Goal: Information Seeking & Learning: Learn about a topic

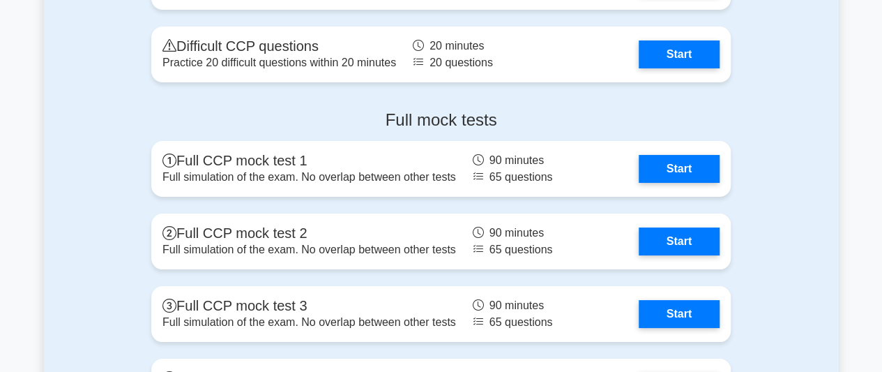
drag, startPoint x: 882, startPoint y: 255, endPoint x: 880, endPoint y: 231, distance: 24.5
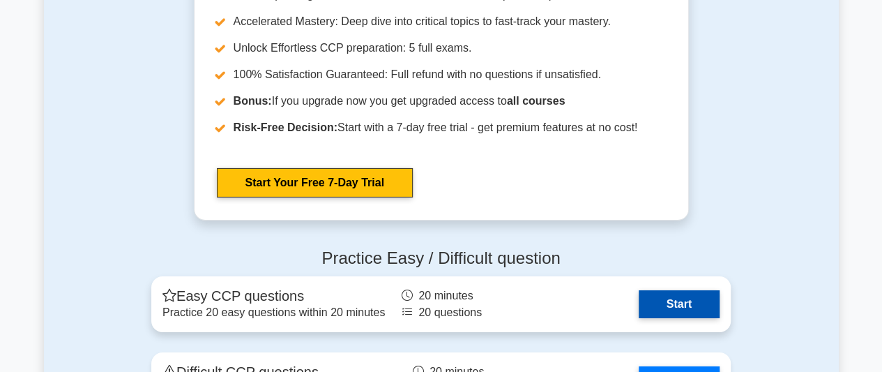
click at [679, 312] on link "Start" at bounding box center [679, 304] width 81 height 28
click at [662, 303] on link "Start" at bounding box center [679, 304] width 81 height 28
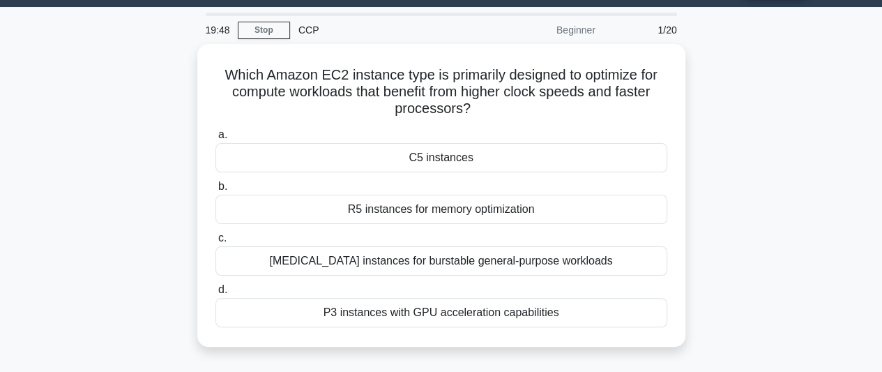
scroll to position [40, 0]
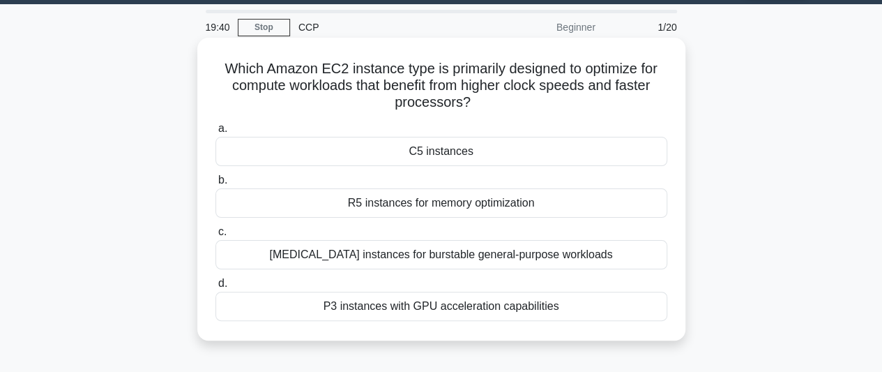
click at [527, 202] on div "R5 instances for memory optimization" at bounding box center [442, 202] width 452 height 29
click at [216, 185] on input "b. R5 instances for memory optimization" at bounding box center [216, 180] width 0 height 9
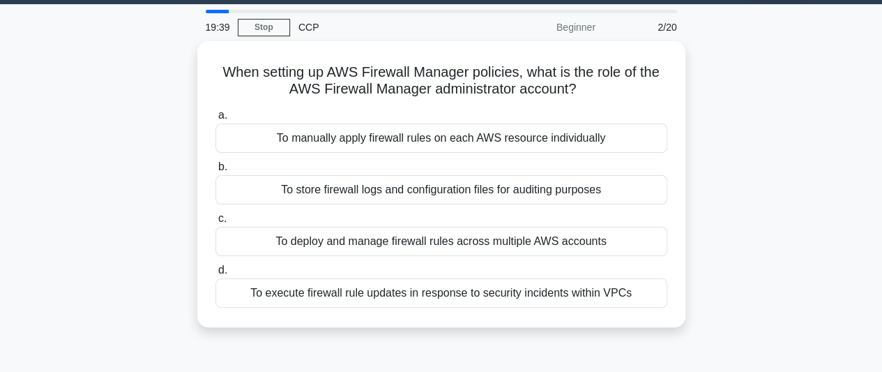
scroll to position [0, 0]
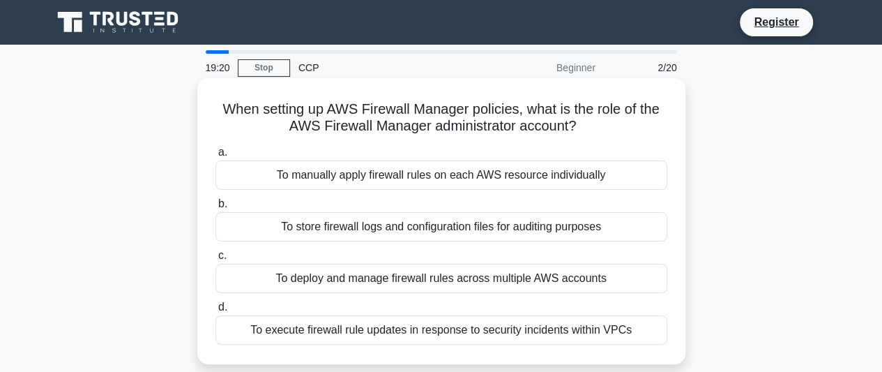
click at [400, 278] on div "To deploy and manage firewall rules across multiple AWS accounts" at bounding box center [442, 278] width 452 height 29
click at [216, 260] on input "c. To deploy and manage firewall rules across multiple AWS accounts" at bounding box center [216, 255] width 0 height 9
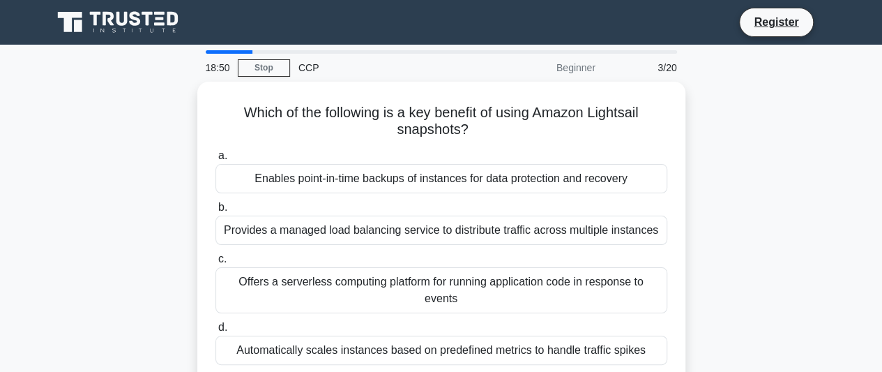
click at [400, 278] on div "Offers a serverless computing platform for running application code in response…" at bounding box center [442, 290] width 452 height 46
click at [216, 264] on input "c. Offers a serverless computing platform for running application code in respo…" at bounding box center [216, 259] width 0 height 9
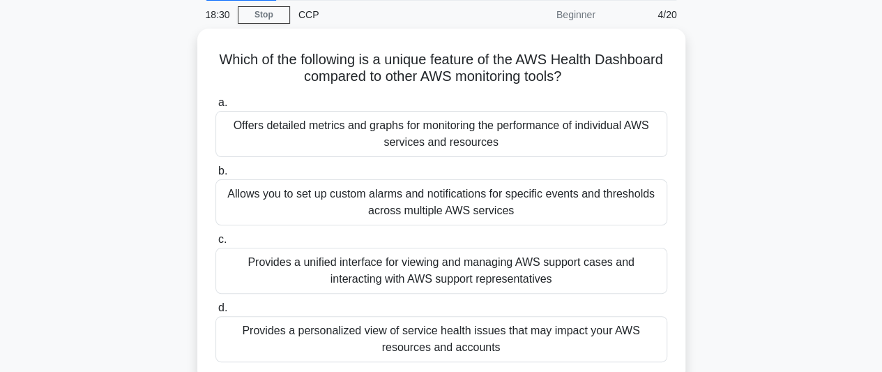
scroll to position [56, 0]
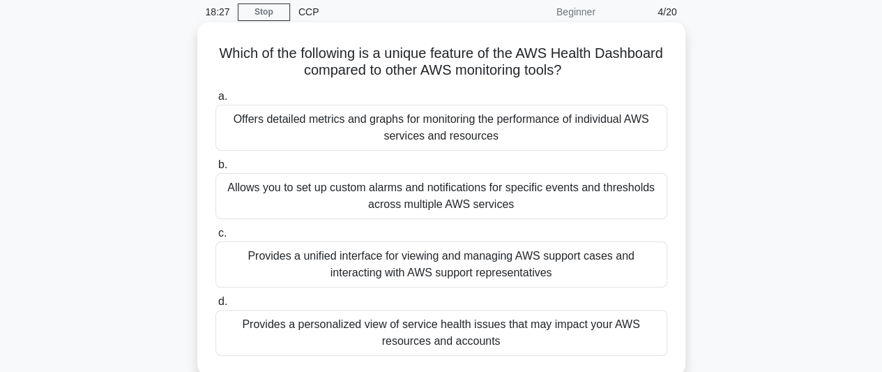
click at [573, 338] on div "Provides a personalized view of service health issues that may impact your AWS …" at bounding box center [442, 333] width 452 height 46
click at [216, 306] on input "d. Provides a personalized view of service health issues that may impact your A…" at bounding box center [216, 301] width 0 height 9
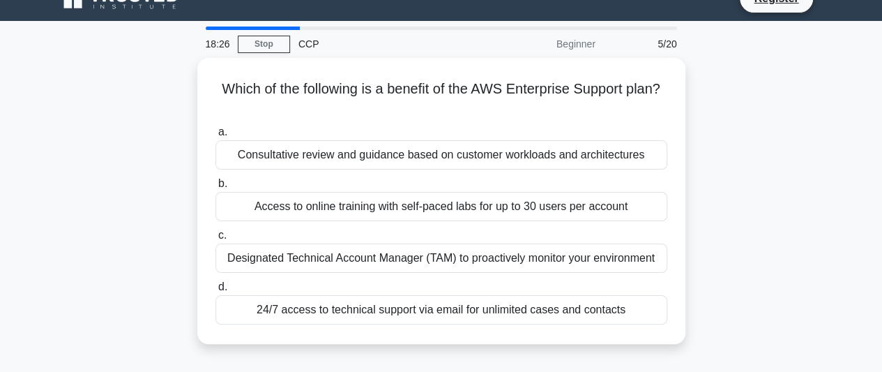
scroll to position [0, 0]
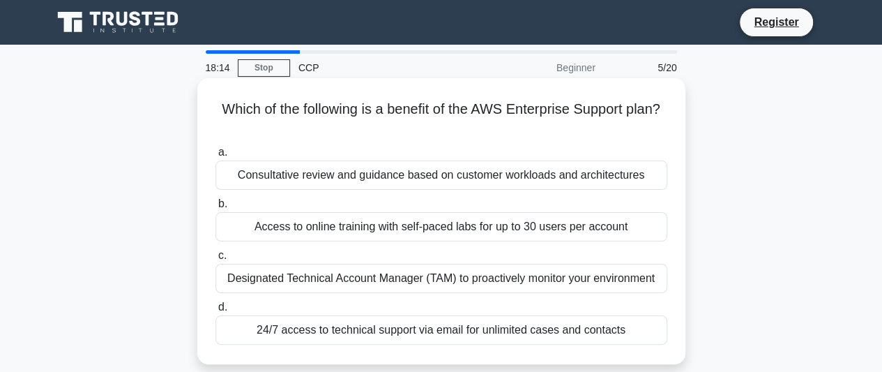
click at [434, 281] on div "Designated Technical Account Manager (TAM) to proactively monitor your environm…" at bounding box center [442, 278] width 452 height 29
click at [216, 260] on input "c. Designated Technical Account Manager (TAM) to proactively monitor your envir…" at bounding box center [216, 255] width 0 height 9
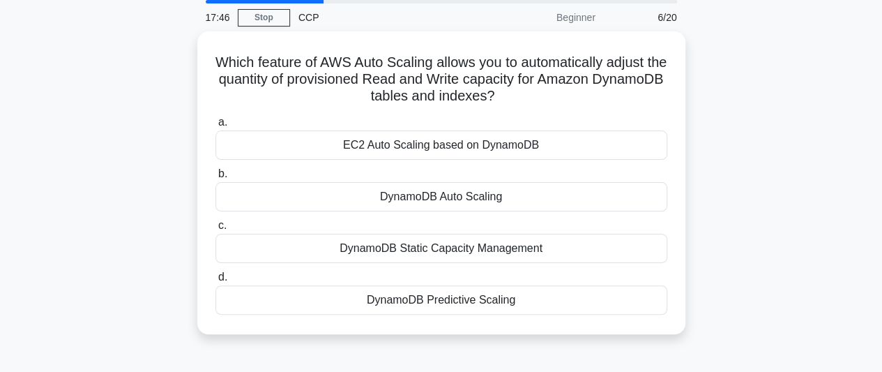
scroll to position [49, 0]
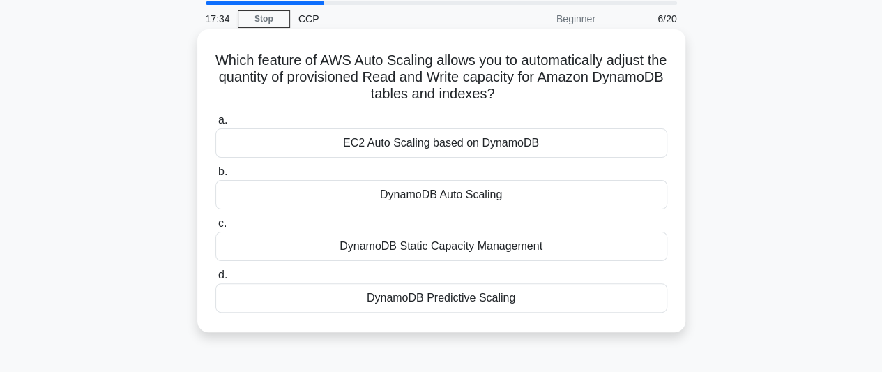
click at [513, 151] on div "EC2 Auto Scaling based on DynamoDB" at bounding box center [442, 142] width 452 height 29
click at [216, 125] on input "a. EC2 Auto Scaling based on DynamoDB" at bounding box center [216, 120] width 0 height 9
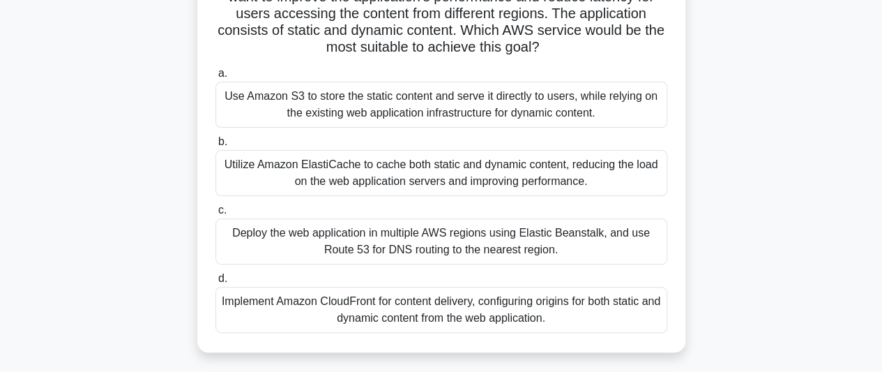
scroll to position [140, 0]
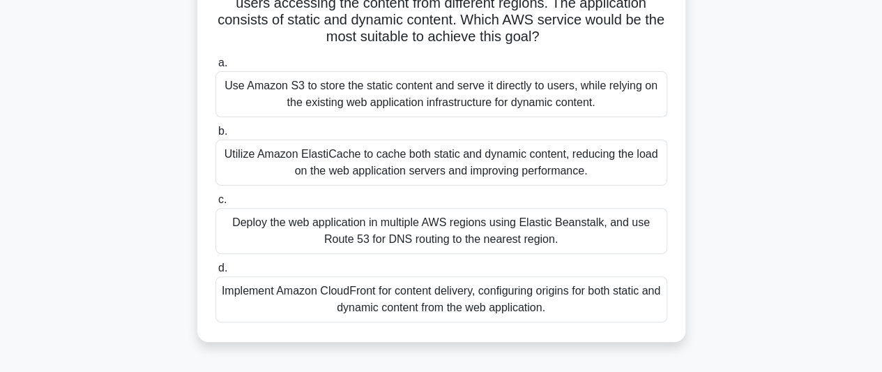
click at [413, 288] on div "Implement Amazon CloudFront for content delivery, configuring origins for both …" at bounding box center [442, 299] width 452 height 46
click at [216, 273] on input "d. Implement Amazon CloudFront for content delivery, configuring origins for bo…" at bounding box center [216, 268] width 0 height 9
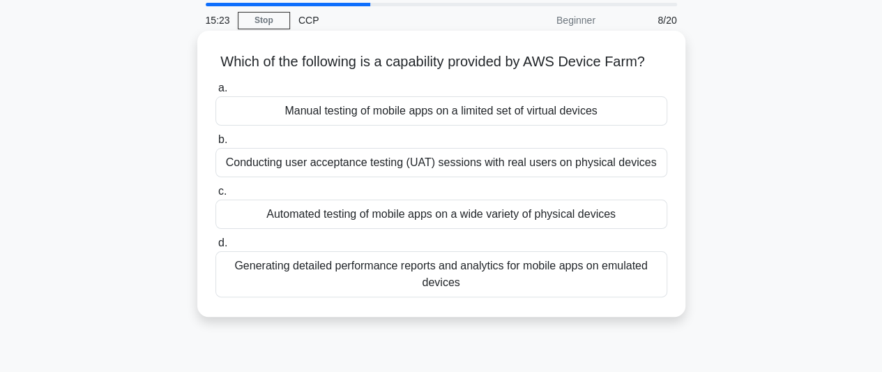
scroll to position [70, 0]
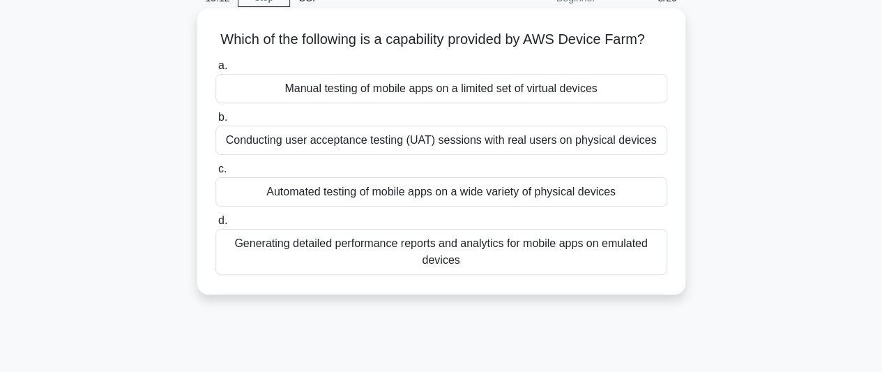
click at [359, 206] on div "Automated testing of mobile apps on a wide variety of physical devices" at bounding box center [442, 191] width 452 height 29
click at [216, 174] on input "c. Automated testing of mobile apps on a wide variety of physical devices" at bounding box center [216, 169] width 0 height 9
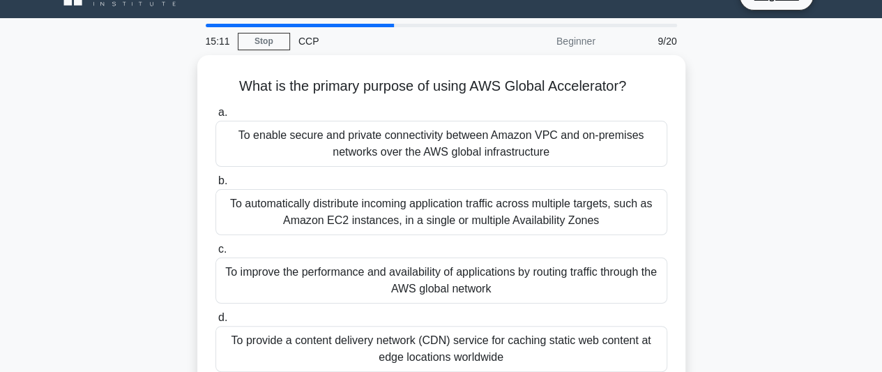
scroll to position [0, 0]
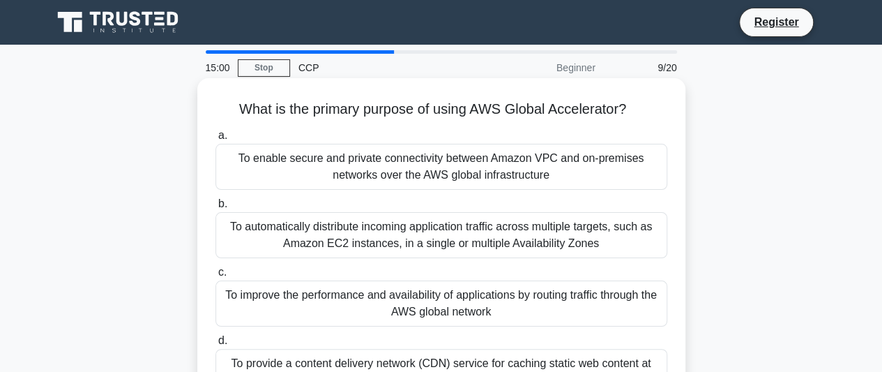
click at [456, 296] on div "To improve the performance and availability of applications by routing traffic …" at bounding box center [442, 303] width 452 height 46
click at [216, 277] on input "c. To improve the performance and availability of applications by routing traff…" at bounding box center [216, 272] width 0 height 9
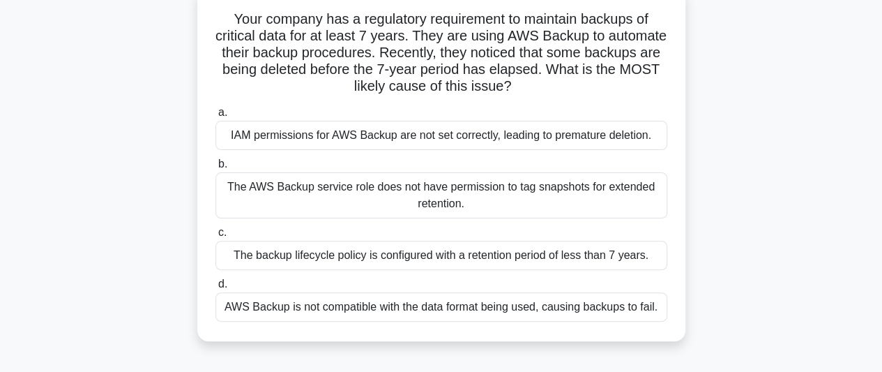
scroll to position [94, 0]
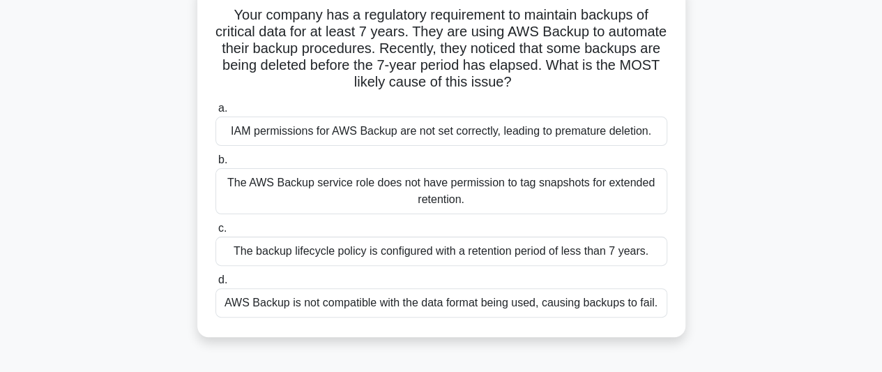
click at [451, 184] on div "The AWS Backup service role does not have permission to tag snapshots for exten…" at bounding box center [442, 191] width 452 height 46
click at [216, 165] on input "b. The AWS Backup service role does not have permission to tag snapshots for ex…" at bounding box center [216, 160] width 0 height 9
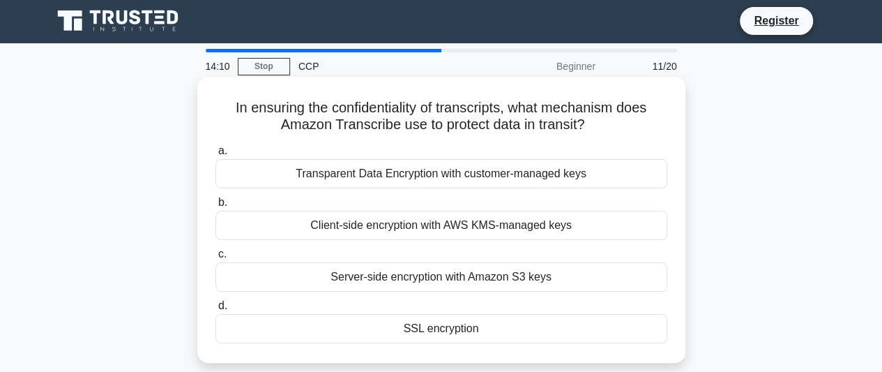
scroll to position [0, 0]
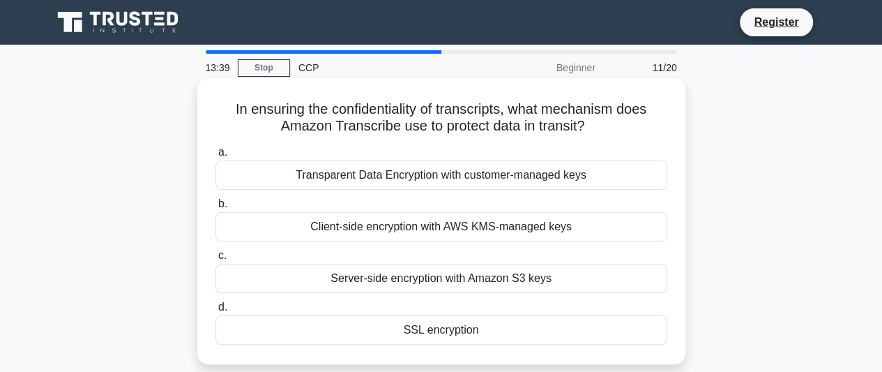
click at [432, 337] on div "SSL encryption" at bounding box center [442, 329] width 452 height 29
click at [216, 312] on input "d. SSL encryption" at bounding box center [216, 307] width 0 height 9
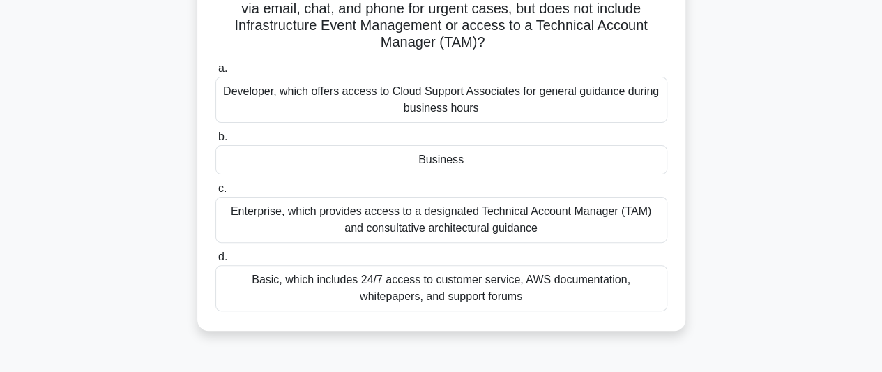
scroll to position [128, 0]
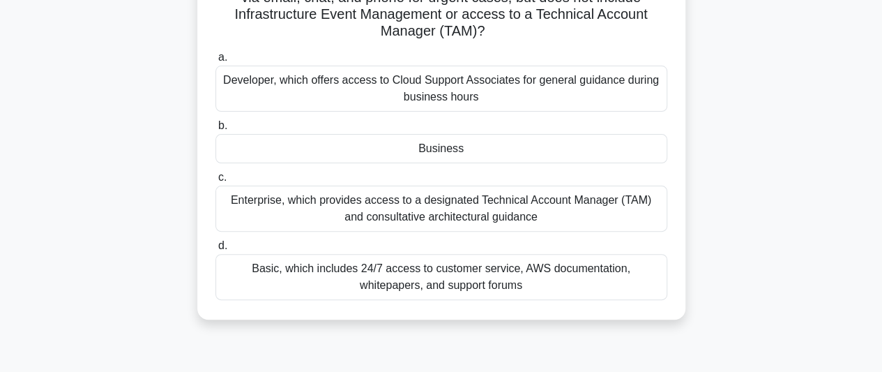
click at [568, 90] on div "Developer, which offers access to Cloud Support Associates for general guidance…" at bounding box center [442, 89] width 452 height 46
click at [216, 62] on input "a. Developer, which offers access to Cloud Support Associates for general guida…" at bounding box center [216, 57] width 0 height 9
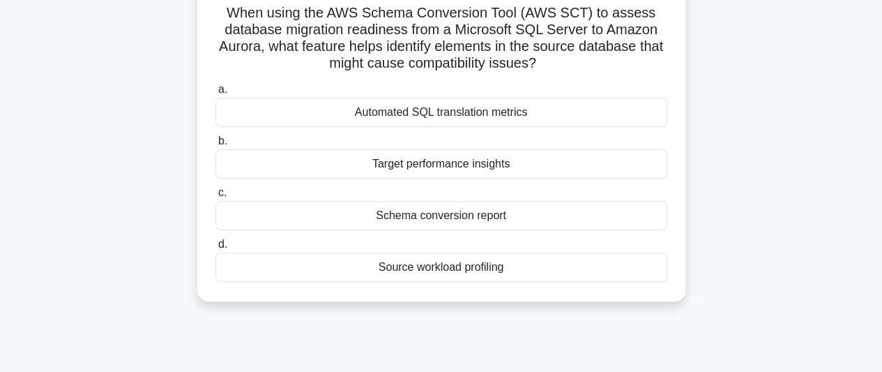
scroll to position [103, 0]
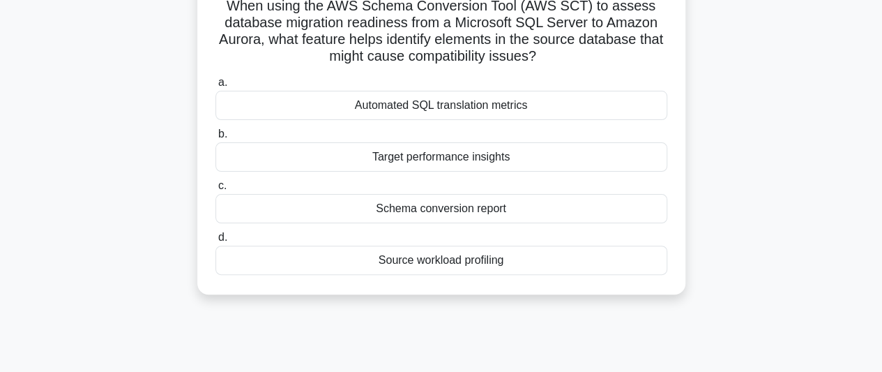
drag, startPoint x: 354, startPoint y: 108, endPoint x: 538, endPoint y: 115, distance: 184.3
click at [538, 115] on div "Automated SQL translation metrics" at bounding box center [442, 105] width 452 height 29
click at [545, 113] on div "Automated SQL translation metrics" at bounding box center [442, 105] width 452 height 29
click at [216, 87] on input "a. Automated SQL translation metrics" at bounding box center [216, 82] width 0 height 9
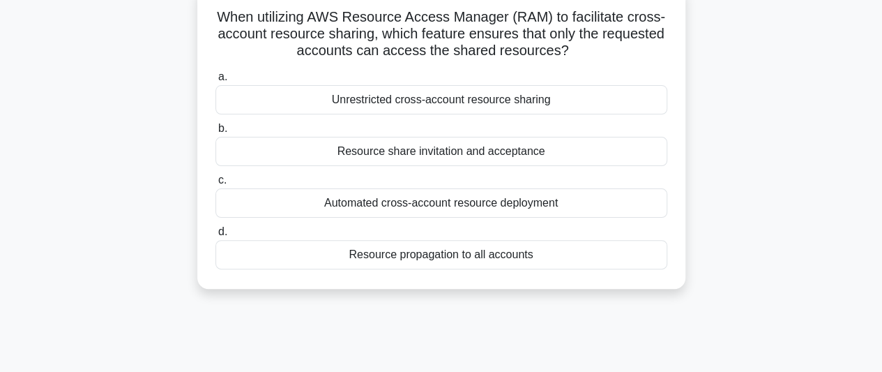
scroll to position [70, 0]
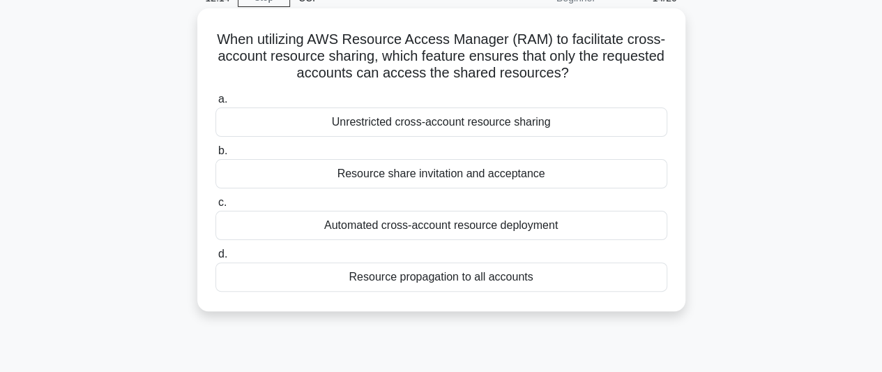
click at [447, 227] on div "Automated cross-account resource deployment" at bounding box center [442, 225] width 452 height 29
click at [216, 207] on input "c. Automated cross-account resource deployment" at bounding box center [216, 202] width 0 height 9
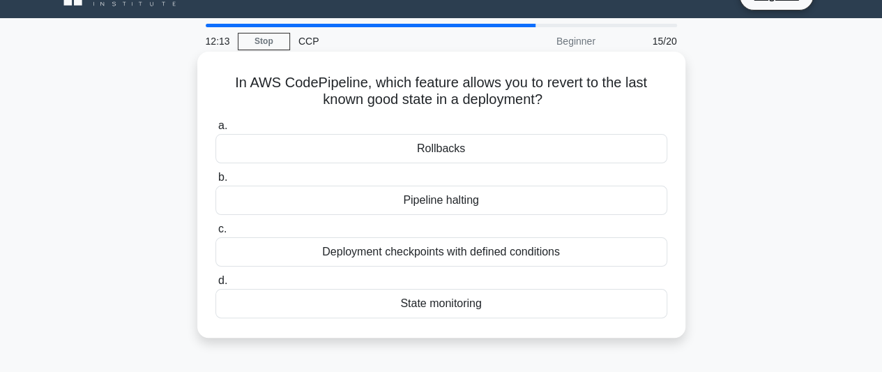
scroll to position [0, 0]
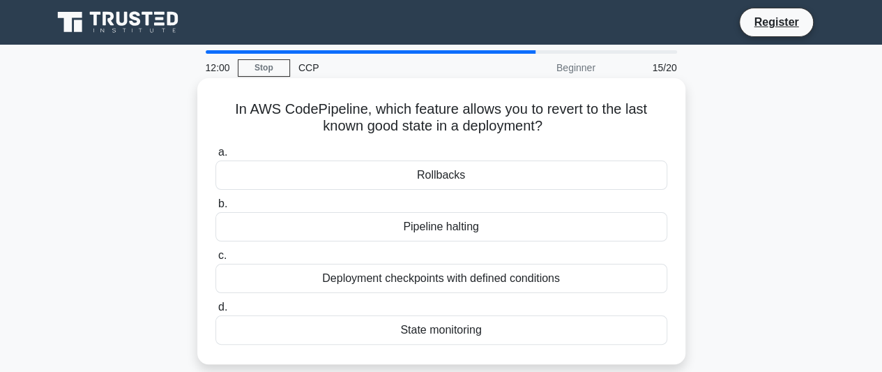
click at [442, 269] on div "Deployment checkpoints with defined conditions" at bounding box center [442, 278] width 452 height 29
click at [216, 260] on input "c. Deployment checkpoints with defined conditions" at bounding box center [216, 255] width 0 height 9
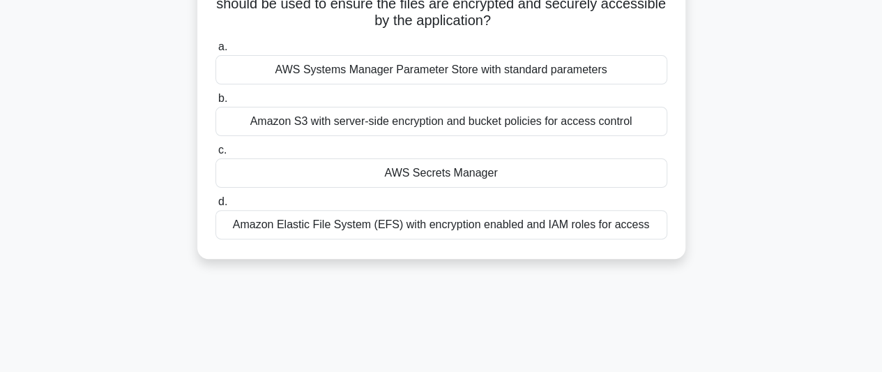
scroll to position [128, 0]
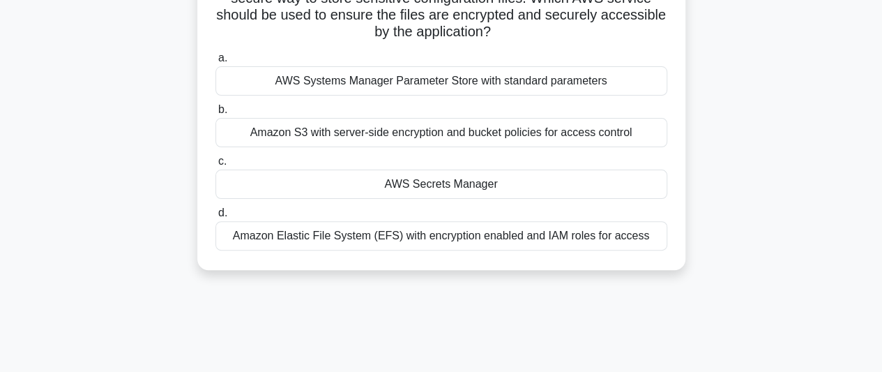
click at [573, 238] on div "Amazon Elastic File System (EFS) with encryption enabled and IAM roles for acce…" at bounding box center [442, 235] width 452 height 29
click at [216, 218] on input "d. Amazon Elastic File System (EFS) with encryption enabled and IAM roles for a…" at bounding box center [216, 213] width 0 height 9
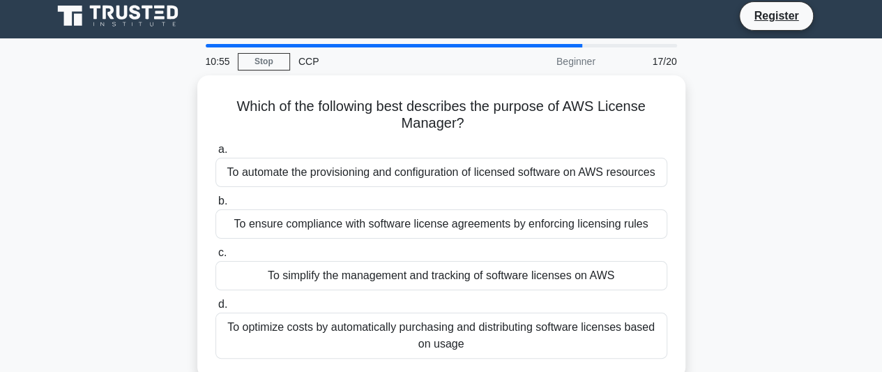
scroll to position [0, 0]
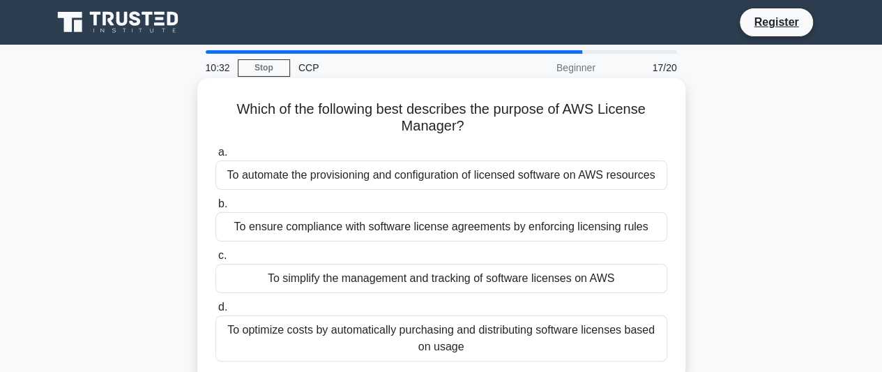
click at [412, 229] on div "To ensure compliance with software license agreements by enforcing licensing ru…" at bounding box center [442, 226] width 452 height 29
click at [216, 209] on input "b. To ensure compliance with software license agreements by enforcing licensing…" at bounding box center [216, 203] width 0 height 9
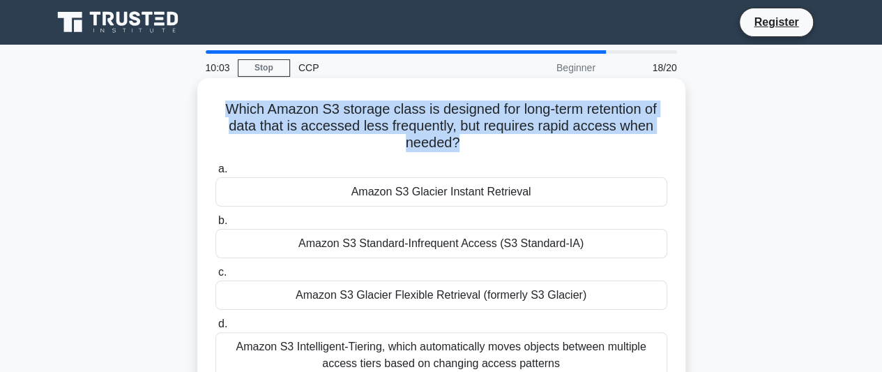
drag, startPoint x: 220, startPoint y: 107, endPoint x: 427, endPoint y: 126, distance: 207.3
click at [456, 140] on h5 "Which Amazon S3 storage class is designed for long-term retention of data that …" at bounding box center [441, 126] width 455 height 52
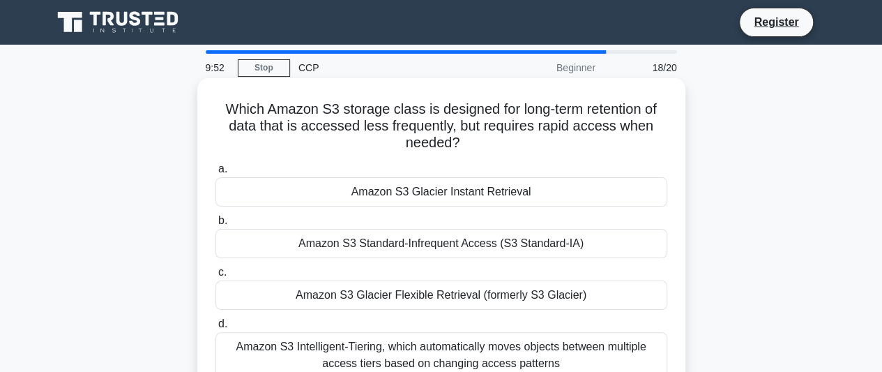
click at [371, 246] on div "Amazon S3 Standard-Infrequent Access (S3 Standard-IA)" at bounding box center [442, 243] width 452 height 29
click at [216, 225] on input "b. Amazon S3 Standard-Infrequent Access (S3 Standard-IA)" at bounding box center [216, 220] width 0 height 9
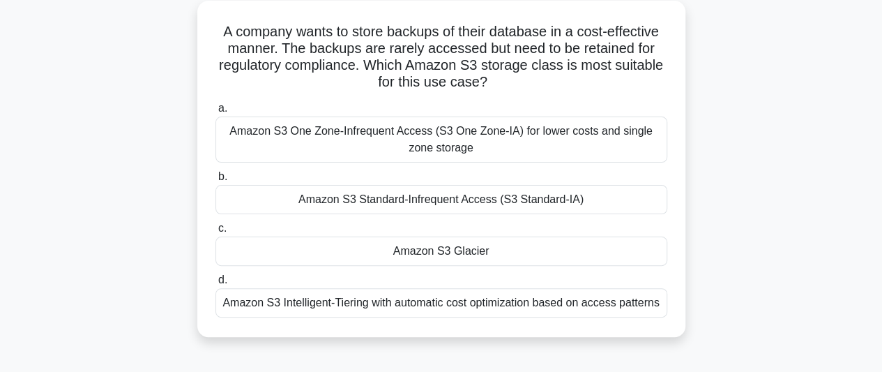
scroll to position [78, 0]
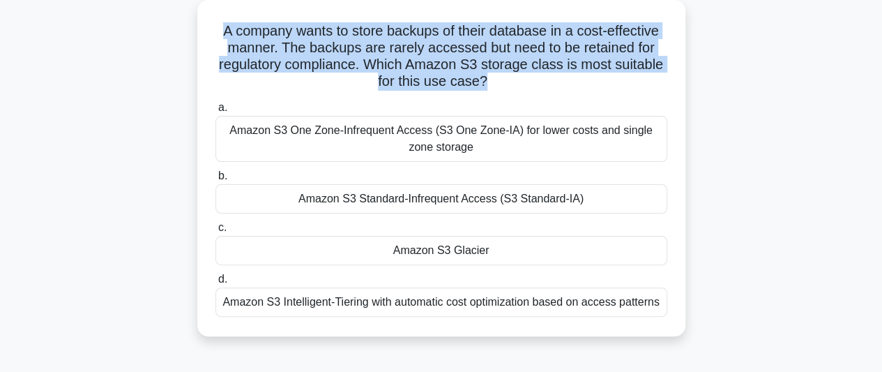
drag, startPoint x: 216, startPoint y: 35, endPoint x: 475, endPoint y: 79, distance: 262.5
click at [483, 82] on h5 "A company wants to store backups of their database in a cost-effective manner. …" at bounding box center [441, 56] width 455 height 68
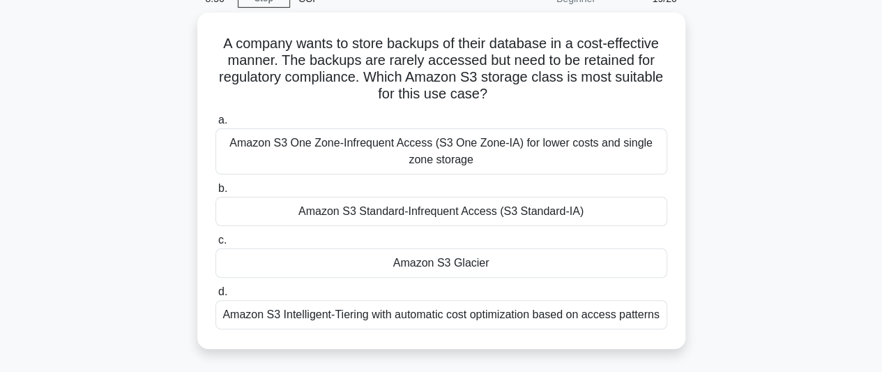
scroll to position [83, 0]
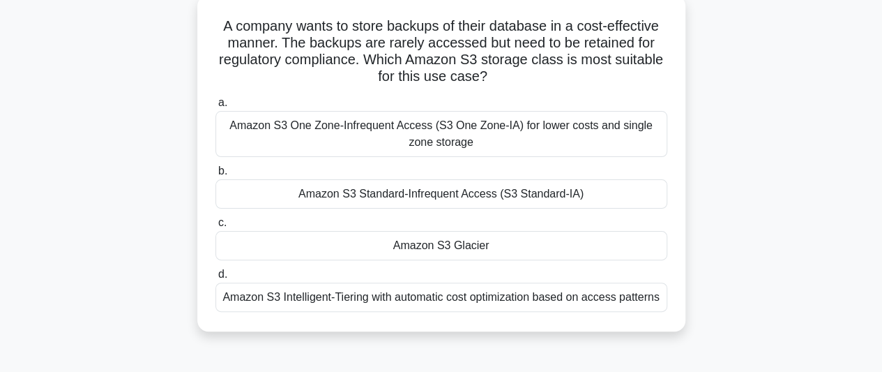
click at [466, 244] on div "Amazon S3 Glacier" at bounding box center [442, 245] width 452 height 29
click at [216, 227] on input "c. Amazon S3 Glacier" at bounding box center [216, 222] width 0 height 9
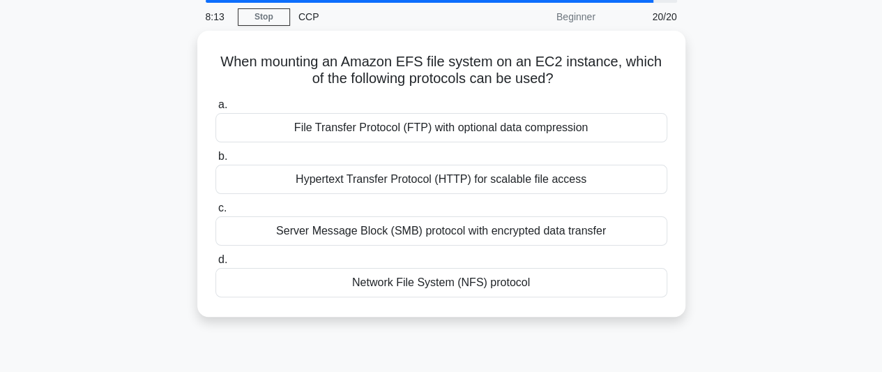
scroll to position [54, 0]
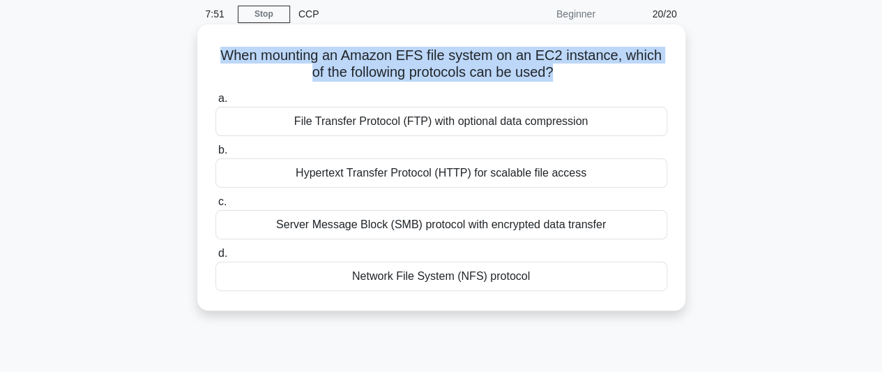
drag, startPoint x: 222, startPoint y: 56, endPoint x: 555, endPoint y: 71, distance: 333.8
click at [555, 71] on h5 "When mounting an Amazon EFS file system on an EC2 instance, which of the follow…" at bounding box center [441, 64] width 455 height 35
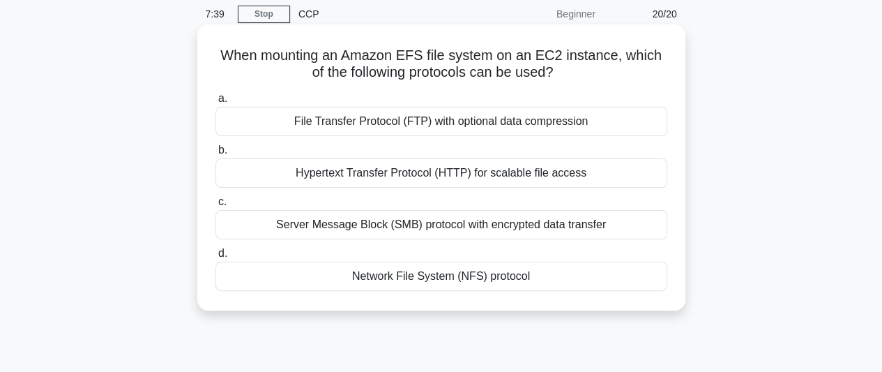
click at [375, 272] on div "Network File System (NFS) protocol" at bounding box center [442, 276] width 452 height 29
click at [216, 258] on input "d. Network File System (NFS) protocol" at bounding box center [216, 253] width 0 height 9
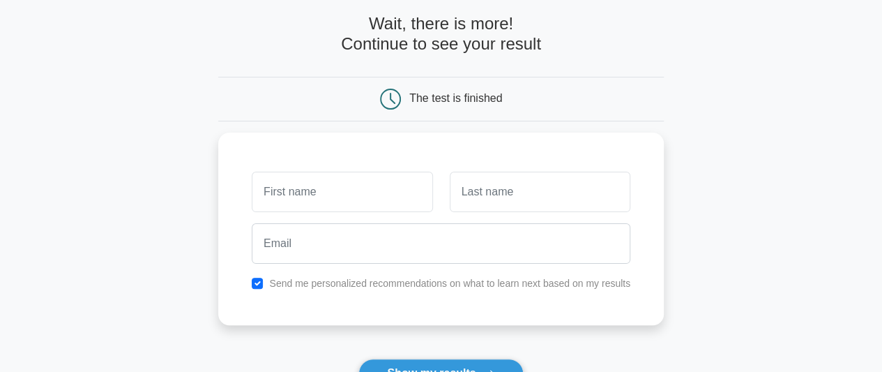
scroll to position [48, 0]
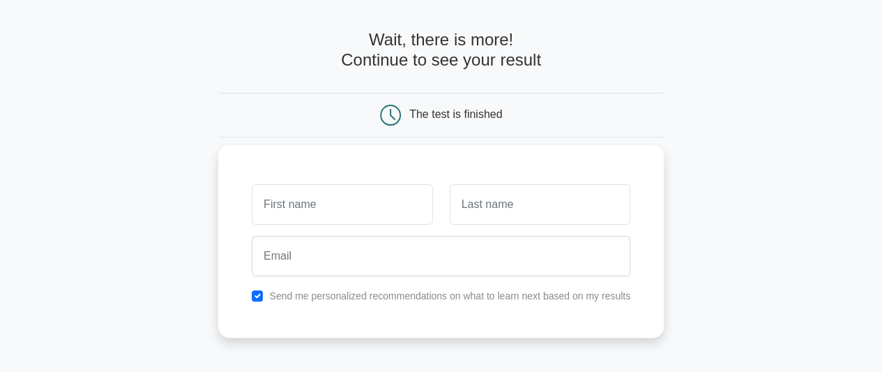
click at [289, 199] on input "text" at bounding box center [342, 204] width 181 height 40
type input "[PERSON_NAME]"
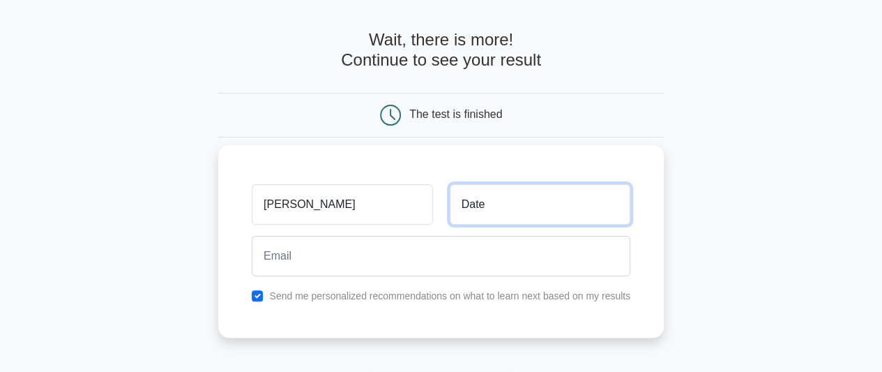
type input "Date"
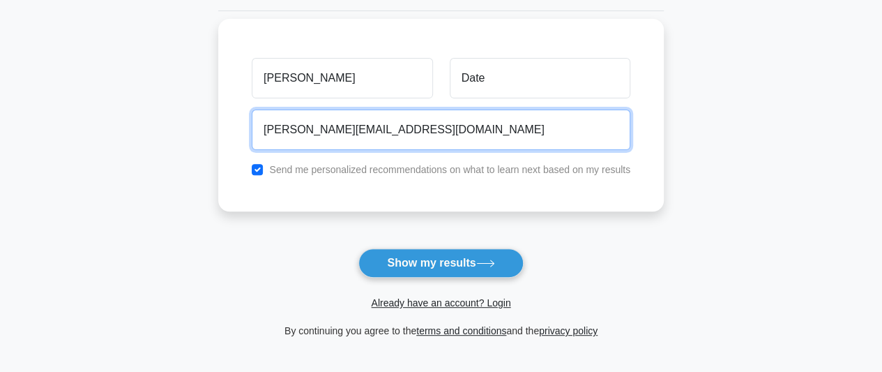
scroll to position [188, 0]
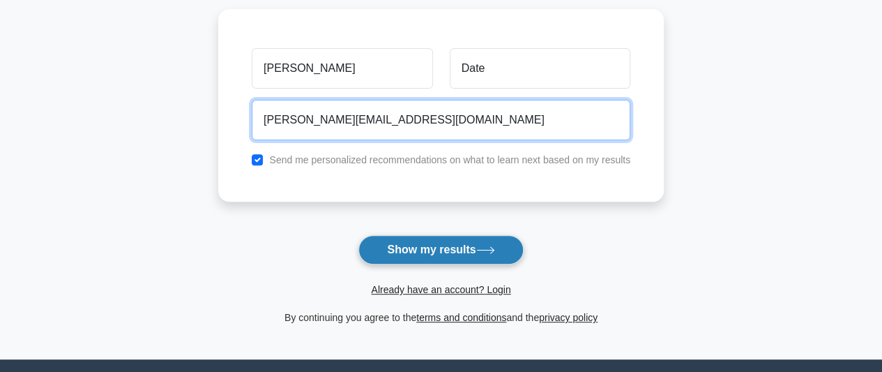
type input "supriya.date1410@gmail.com"
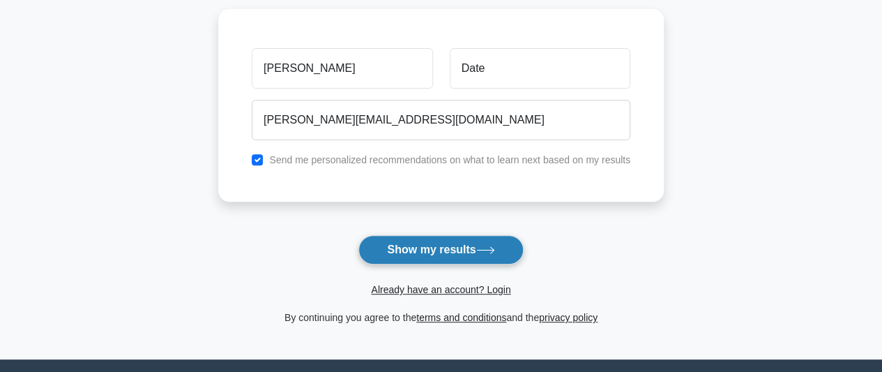
click at [390, 246] on button "Show my results" at bounding box center [441, 249] width 165 height 29
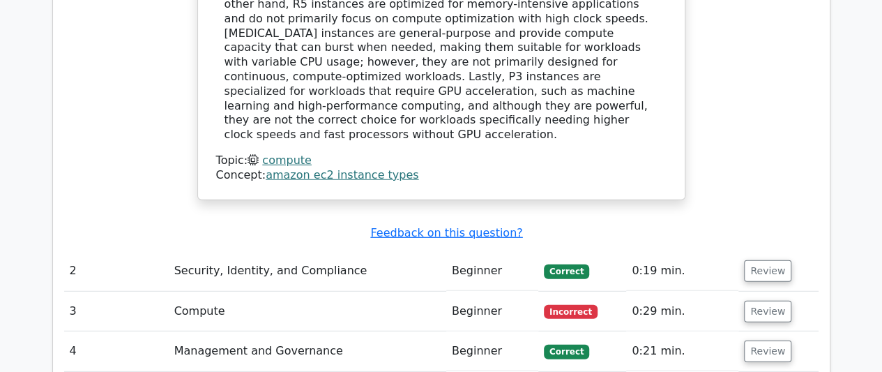
scroll to position [1814, 0]
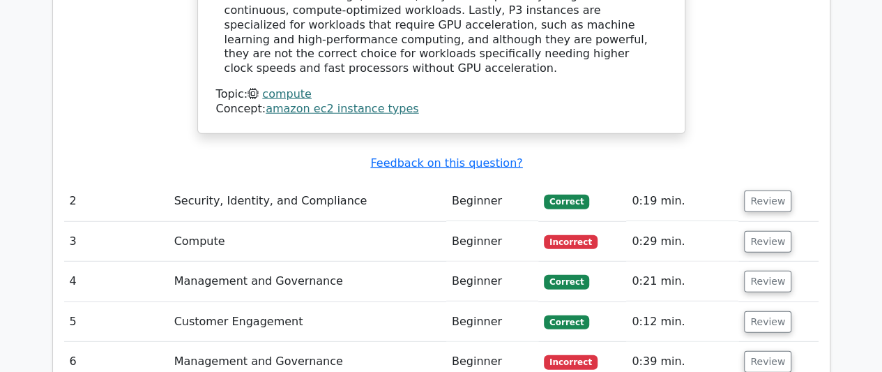
click at [309, 181] on td "Security, Identity, and Compliance" at bounding box center [308, 201] width 278 height 40
click at [748, 190] on button "Review" at bounding box center [767, 201] width 47 height 22
click at [568, 195] on span "Correct" at bounding box center [566, 202] width 45 height 14
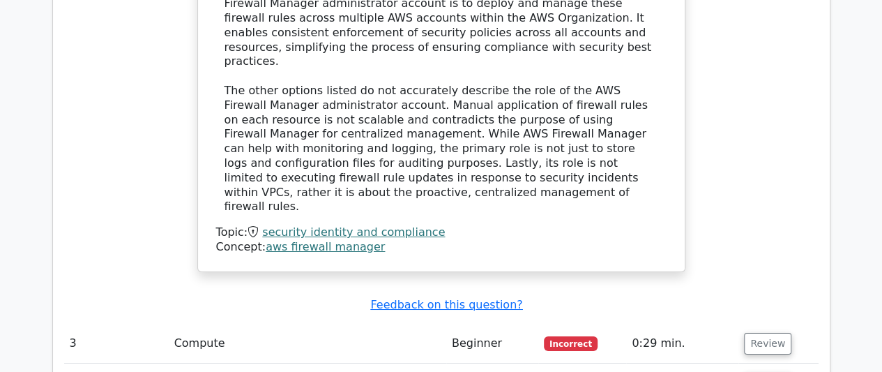
scroll to position [2441, 0]
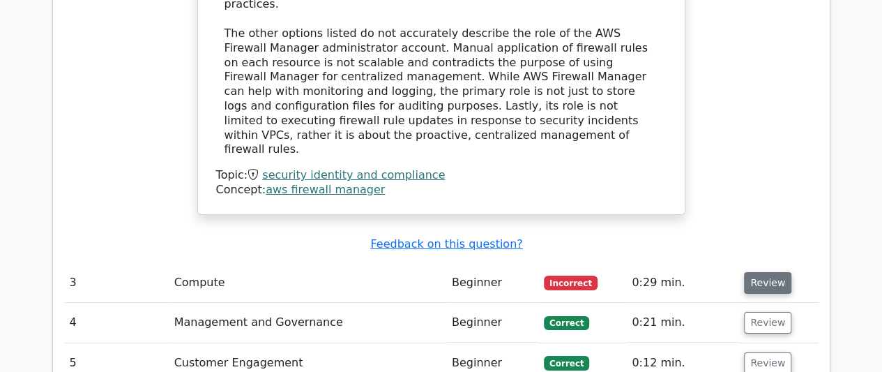
click at [748, 272] on button "Review" at bounding box center [767, 283] width 47 height 22
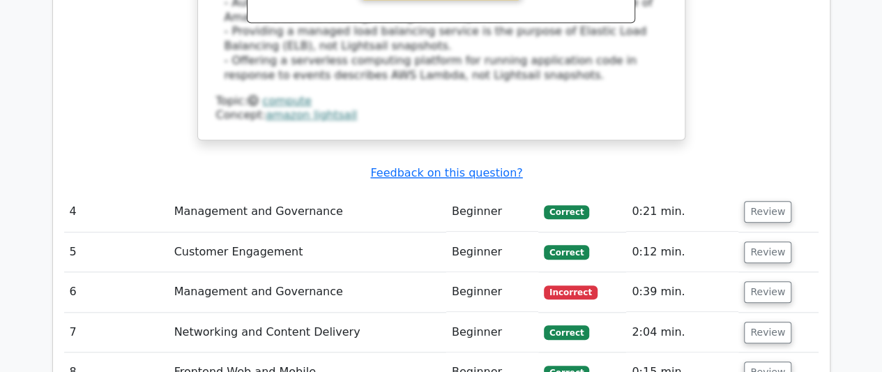
scroll to position [3209, 0]
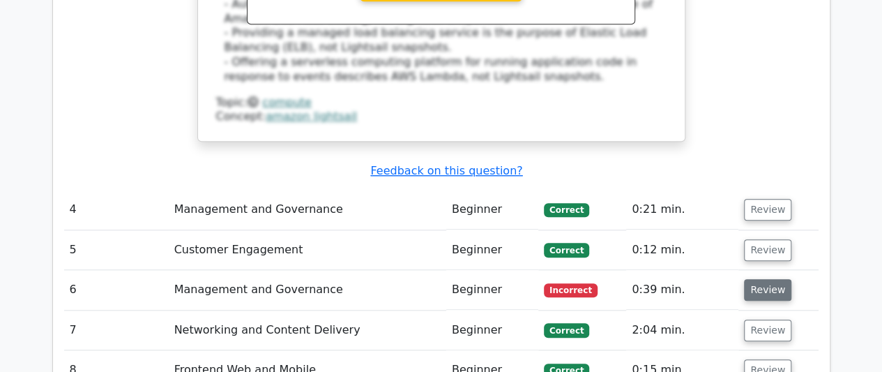
click at [759, 279] on button "Review" at bounding box center [767, 290] width 47 height 22
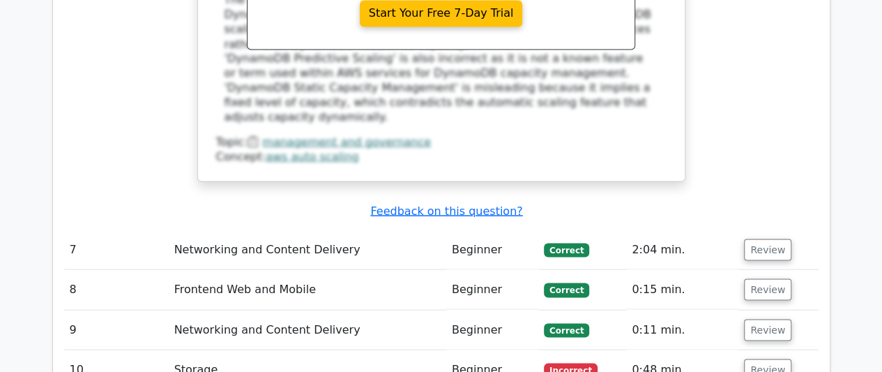
scroll to position [3976, 0]
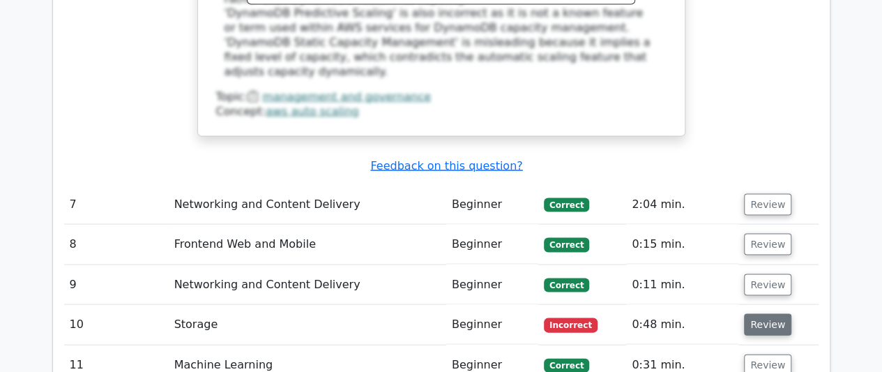
click at [759, 314] on button "Review" at bounding box center [767, 325] width 47 height 22
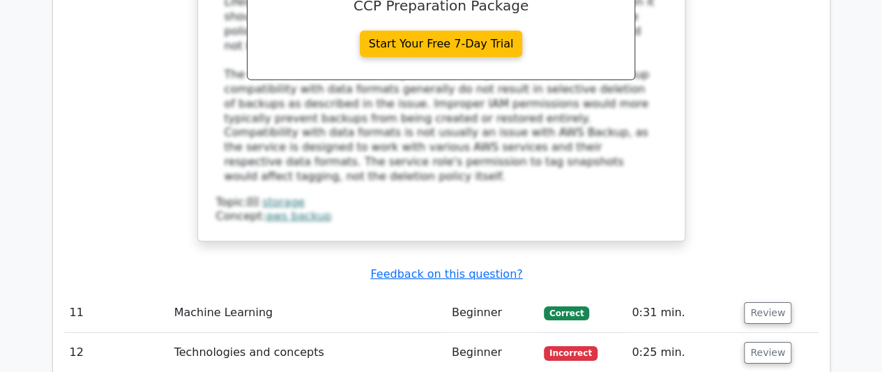
scroll to position [4813, 0]
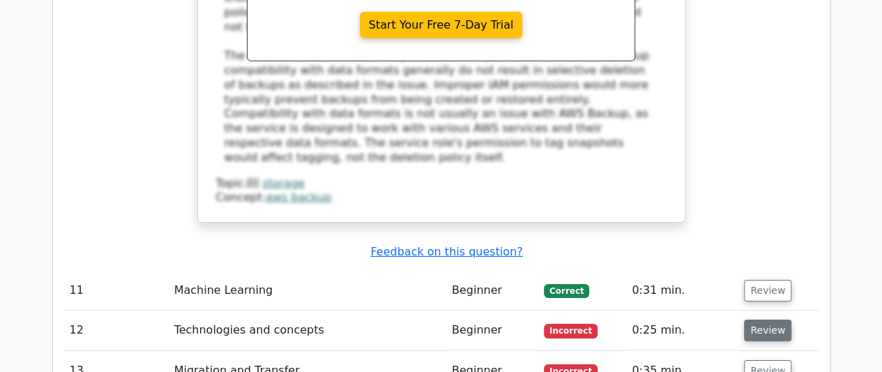
click at [754, 319] on button "Review" at bounding box center [767, 330] width 47 height 22
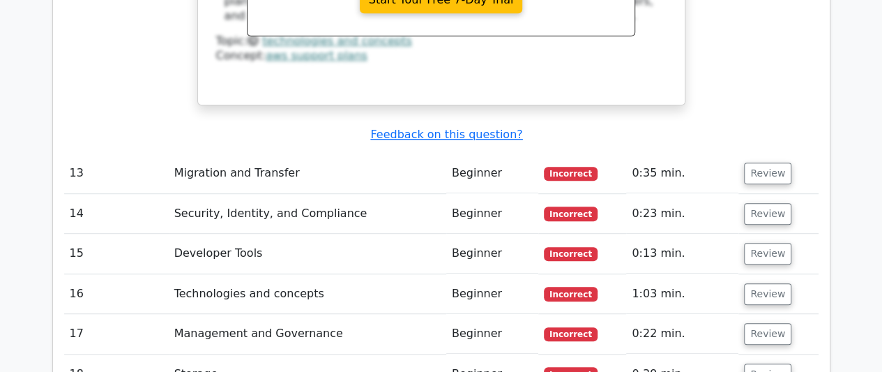
scroll to position [5510, 0]
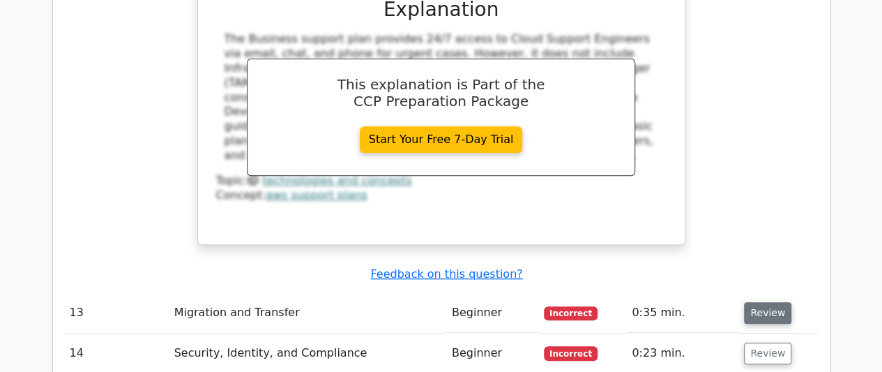
click at [759, 302] on button "Review" at bounding box center [767, 313] width 47 height 22
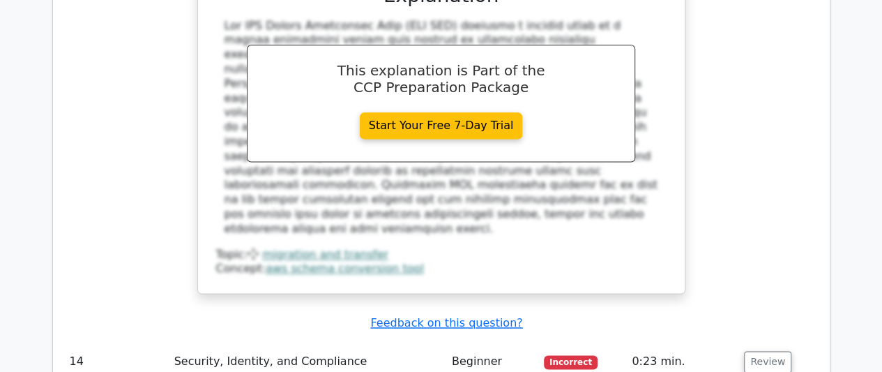
scroll to position [6138, 0]
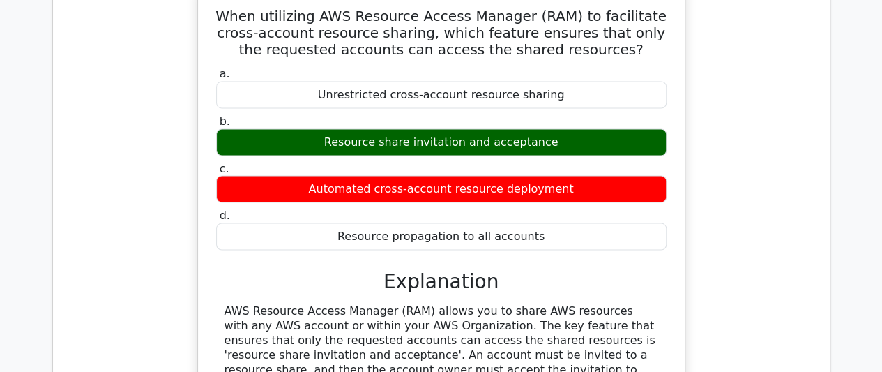
scroll to position [6626, 0]
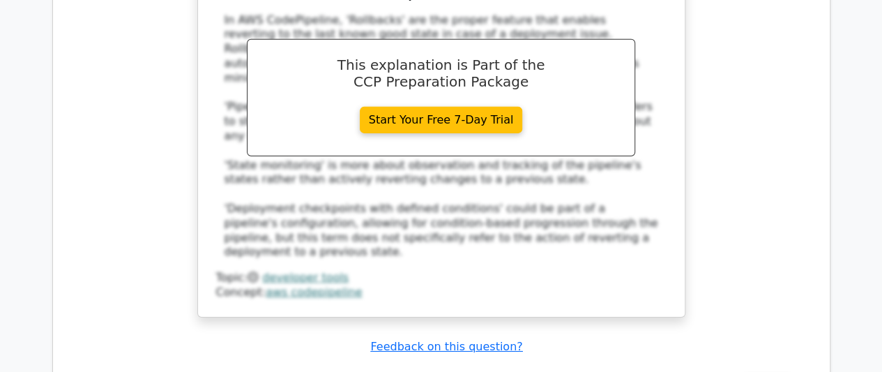
scroll to position [7463, 0]
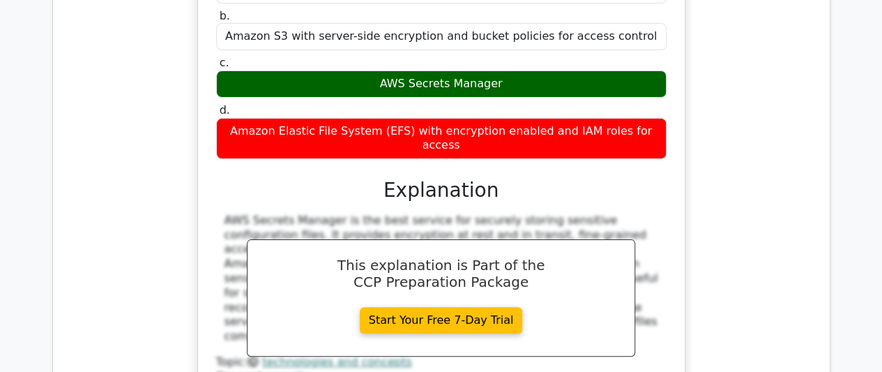
scroll to position [8091, 0]
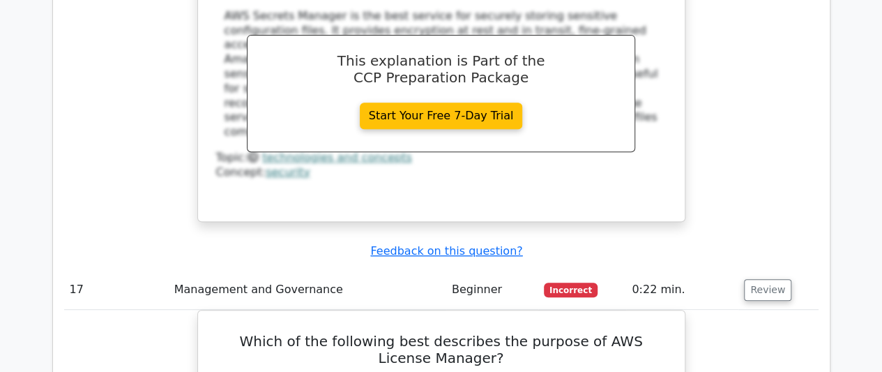
scroll to position [8510, 0]
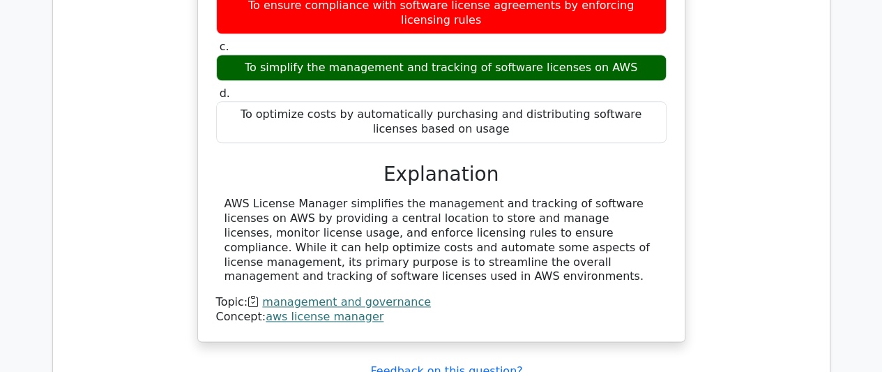
scroll to position [8719, 0]
